Goal: Task Accomplishment & Management: Check status

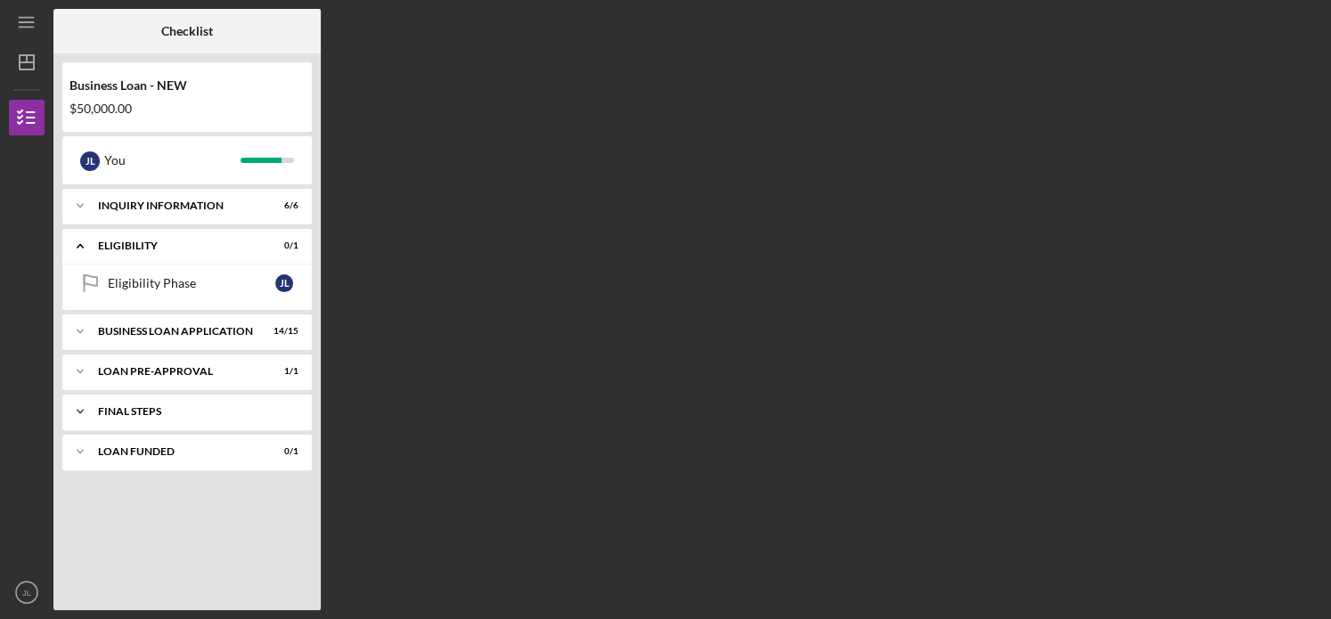
click at [196, 412] on div "FINAL STEPS" at bounding box center [194, 411] width 192 height 11
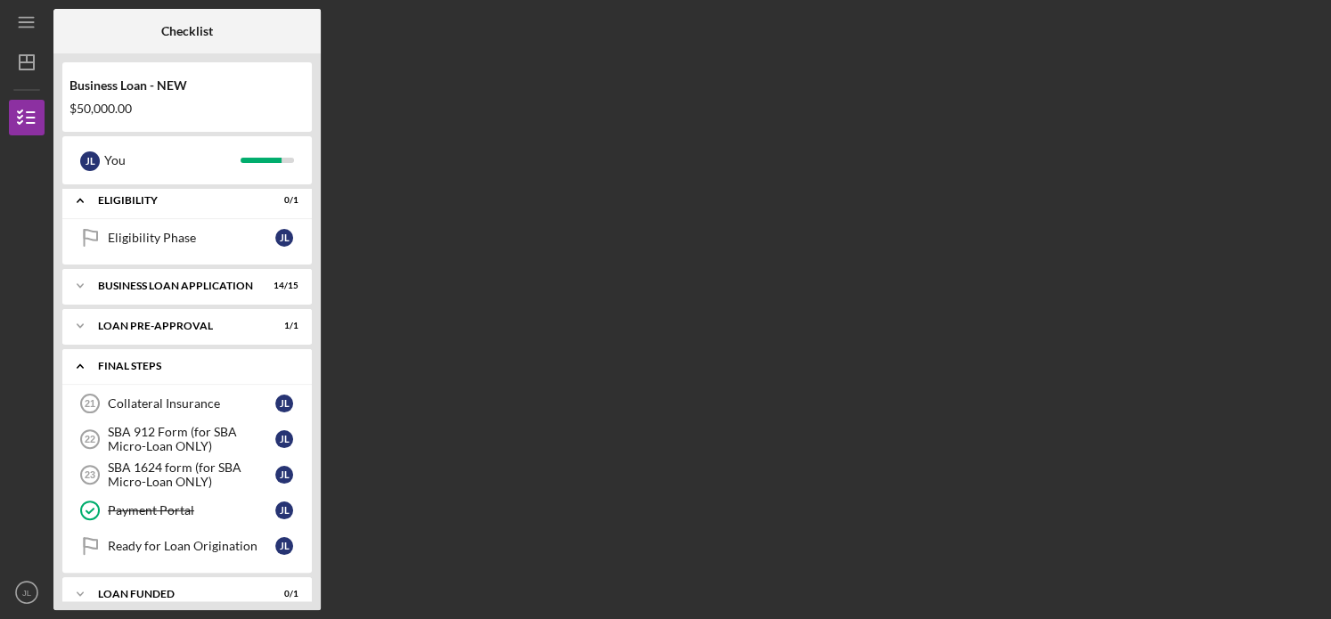
scroll to position [63, 0]
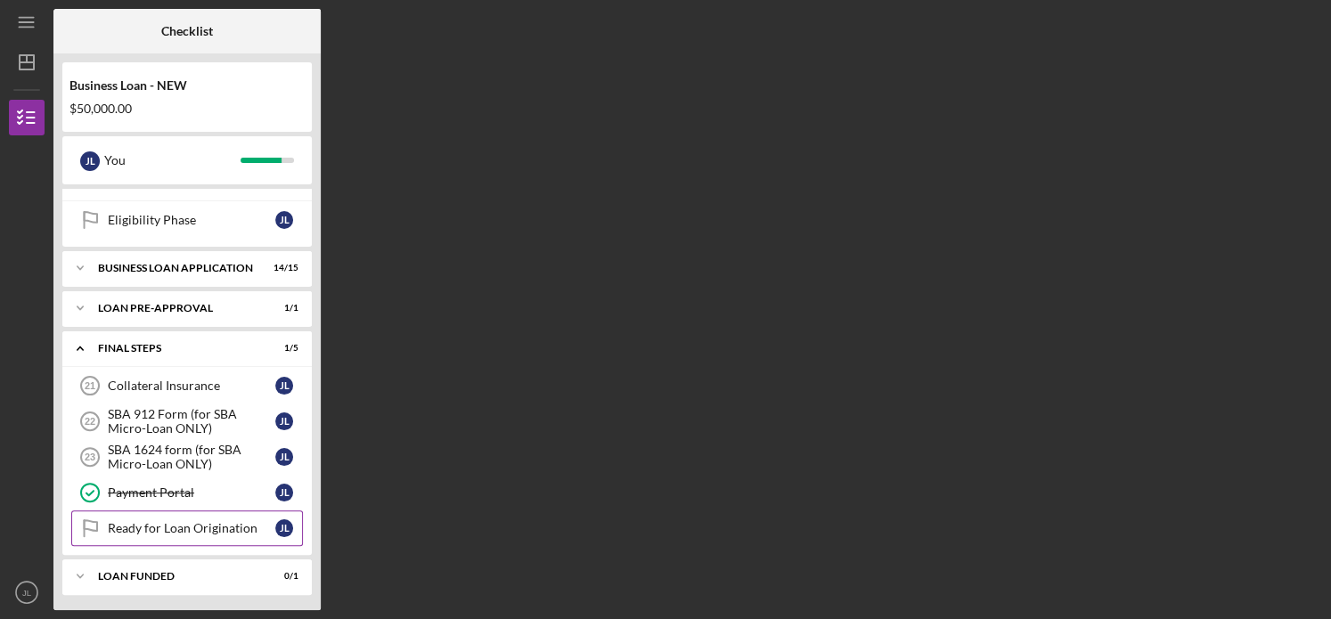
click at [219, 526] on div "Ready for Loan Origination" at bounding box center [191, 528] width 167 height 14
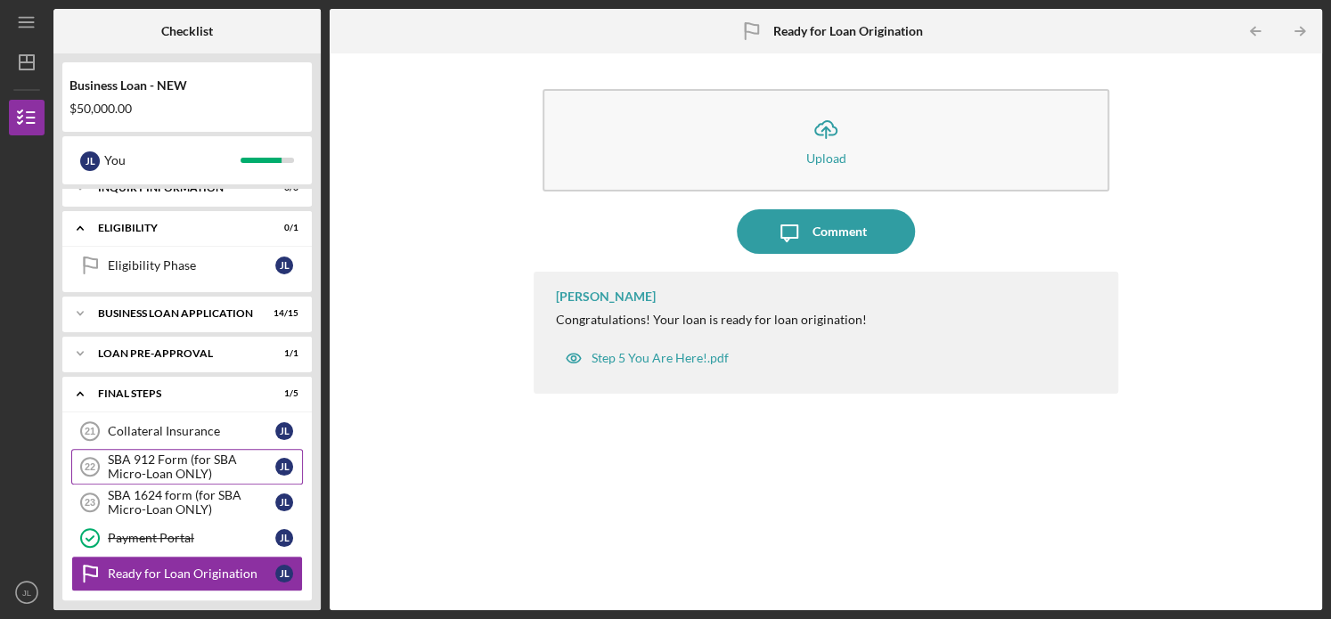
scroll to position [17, 0]
click at [232, 304] on div "Icon/Expander BUSINESS LOAN APPLICATION 14 / 15" at bounding box center [186, 315] width 249 height 36
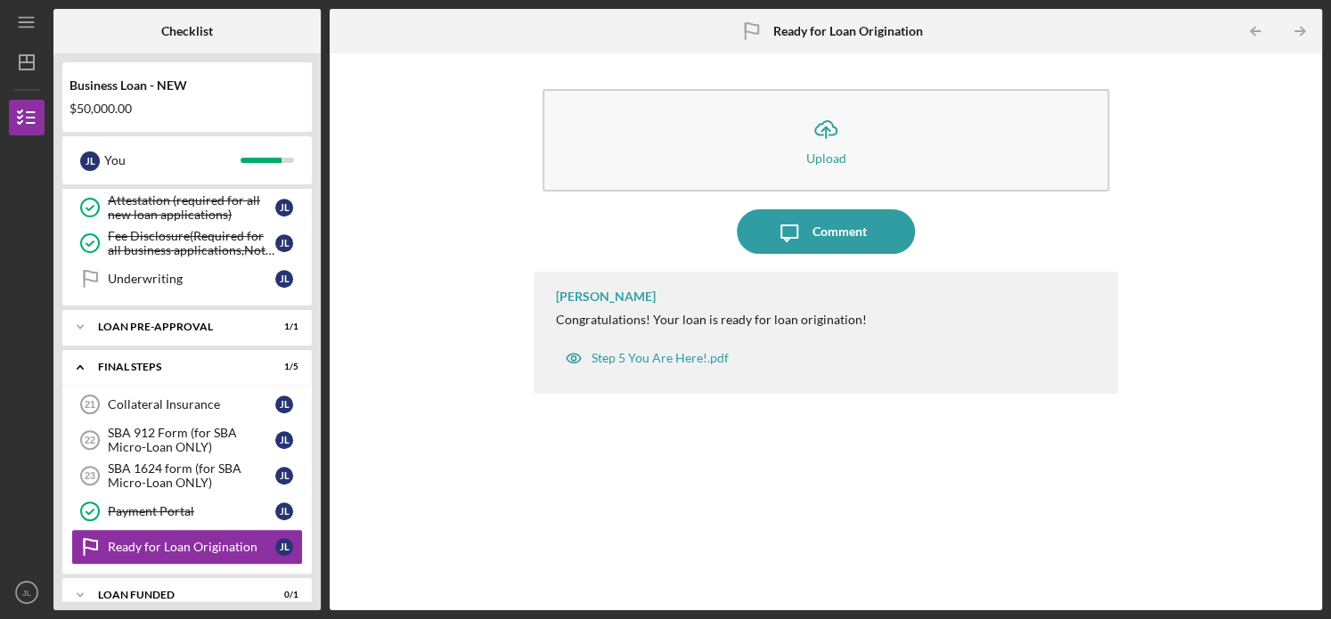
scroll to position [602, 0]
